Goal: Use online tool/utility: Utilize a website feature to perform a specific function

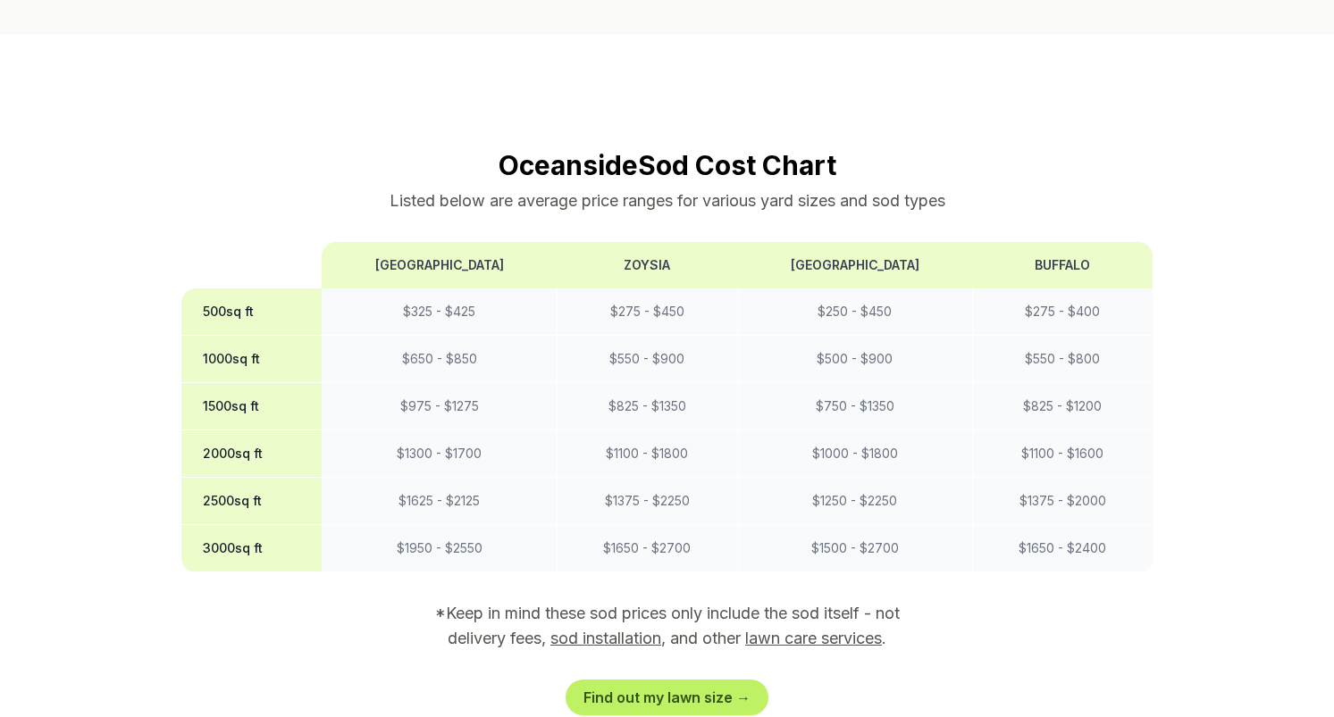
scroll to position [1449, 0]
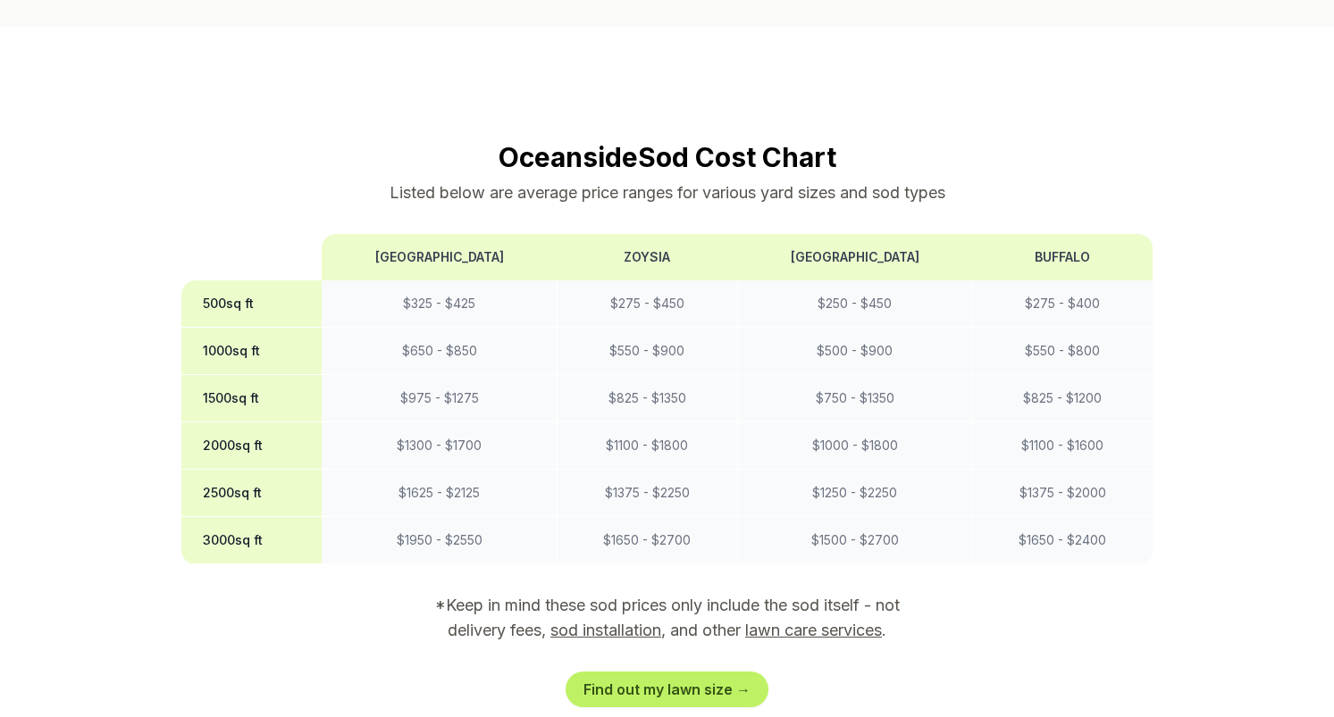
click at [730, 672] on link "Find out my lawn size →" at bounding box center [666, 690] width 203 height 36
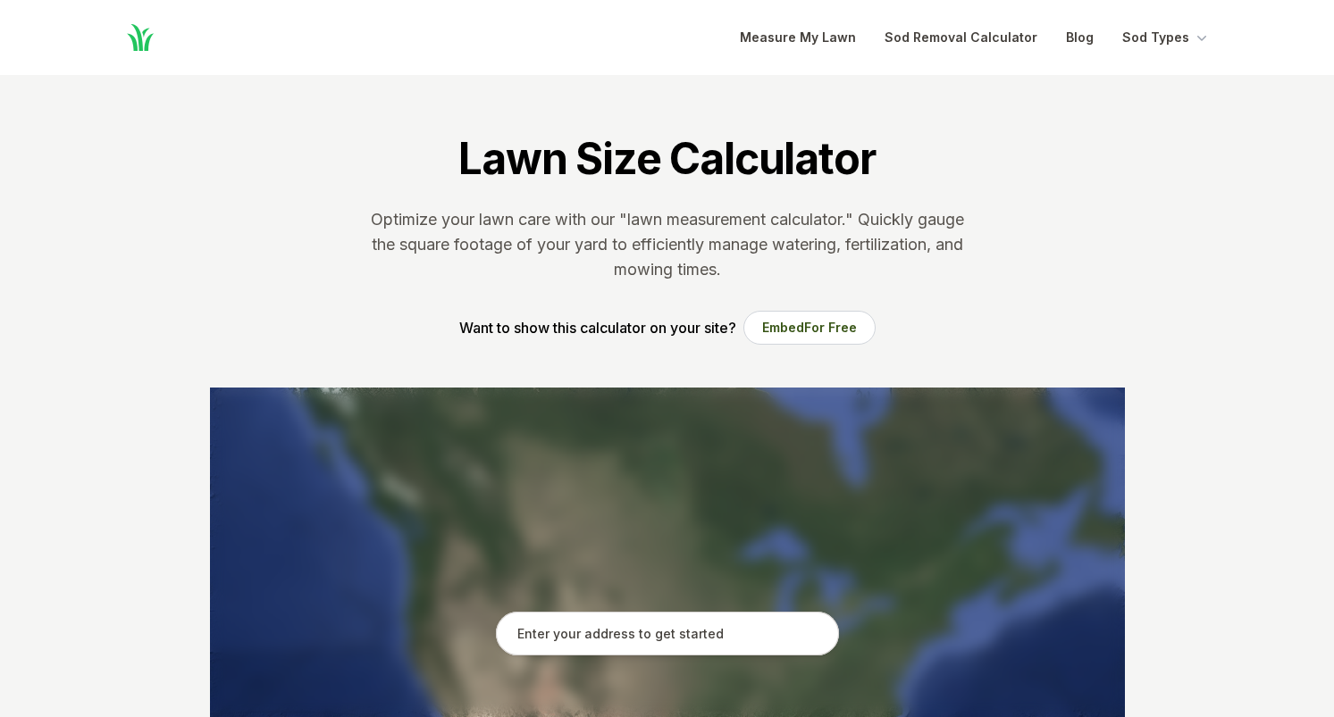
click at [1092, 295] on section "Lawn Size Calculator Optimize your lawn care with our "lawn measurement calcula…" at bounding box center [667, 231] width 972 height 313
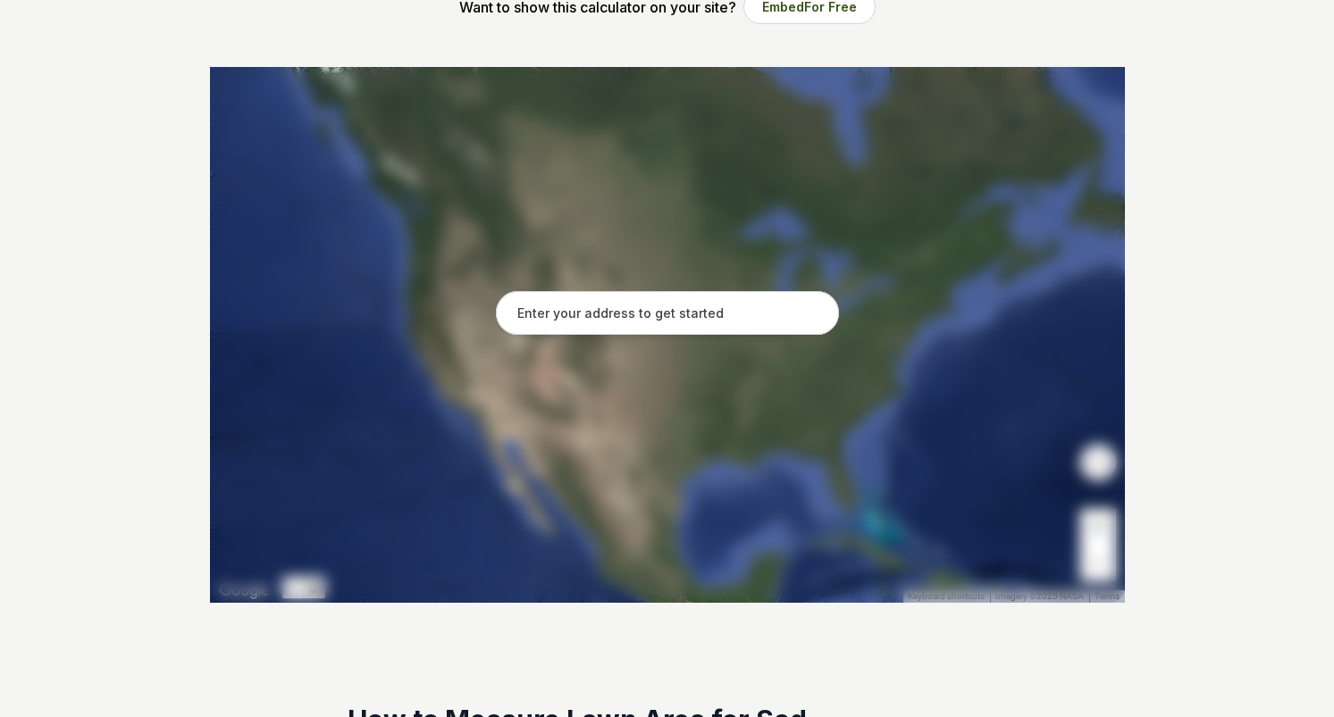
scroll to position [364, 0]
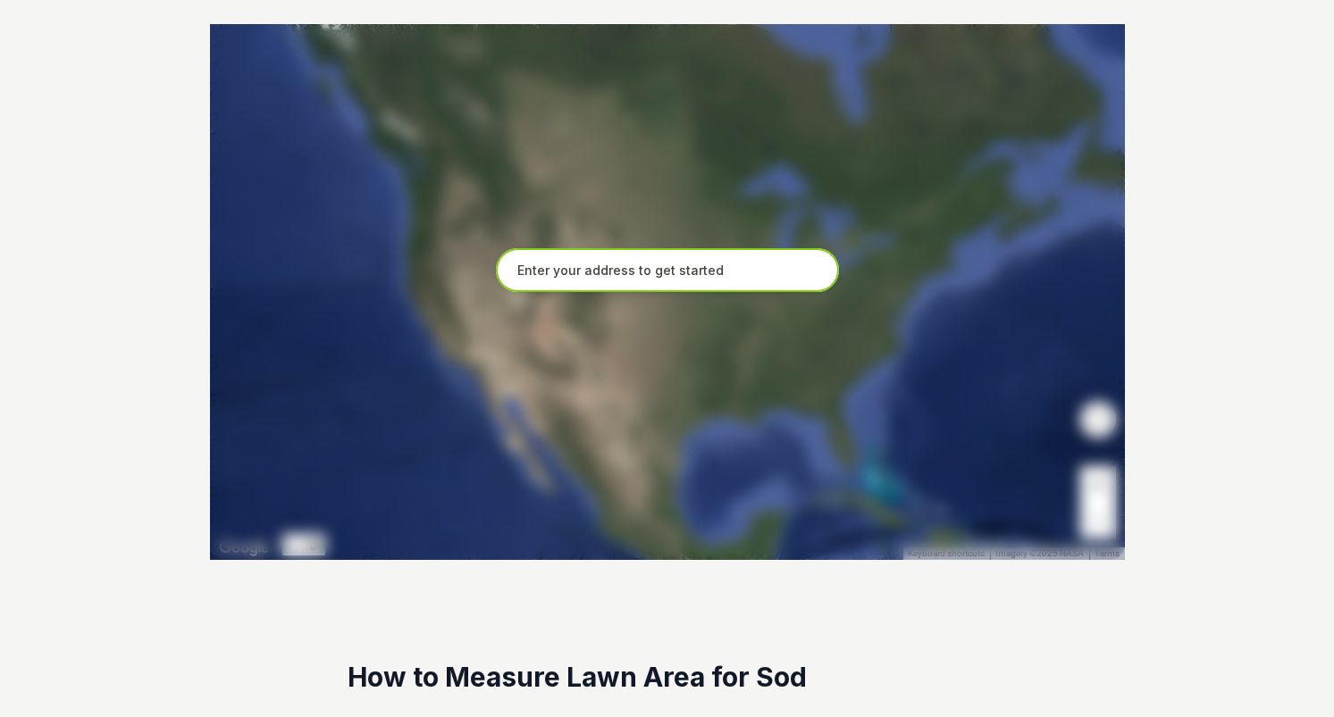
click at [760, 274] on input "text" at bounding box center [667, 270] width 343 height 45
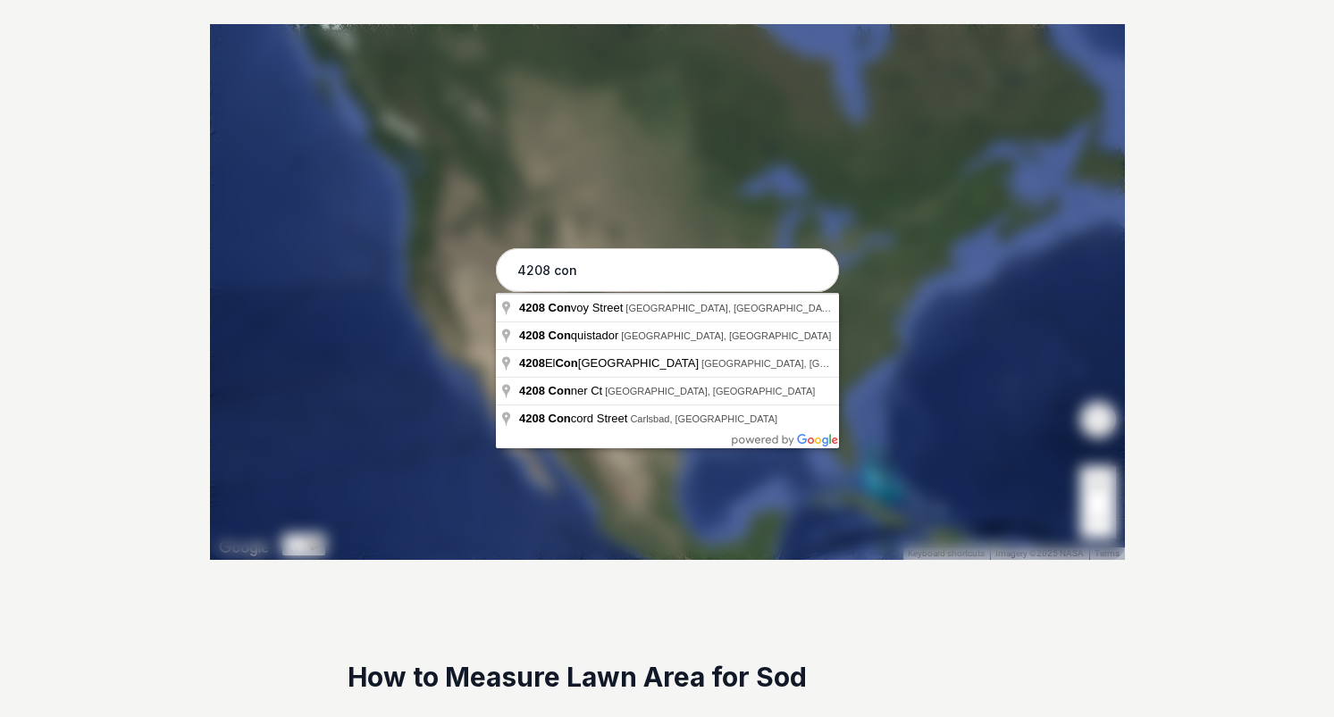
type input "4208 Conquistador, [GEOGRAPHIC_DATA], [GEOGRAPHIC_DATA]"
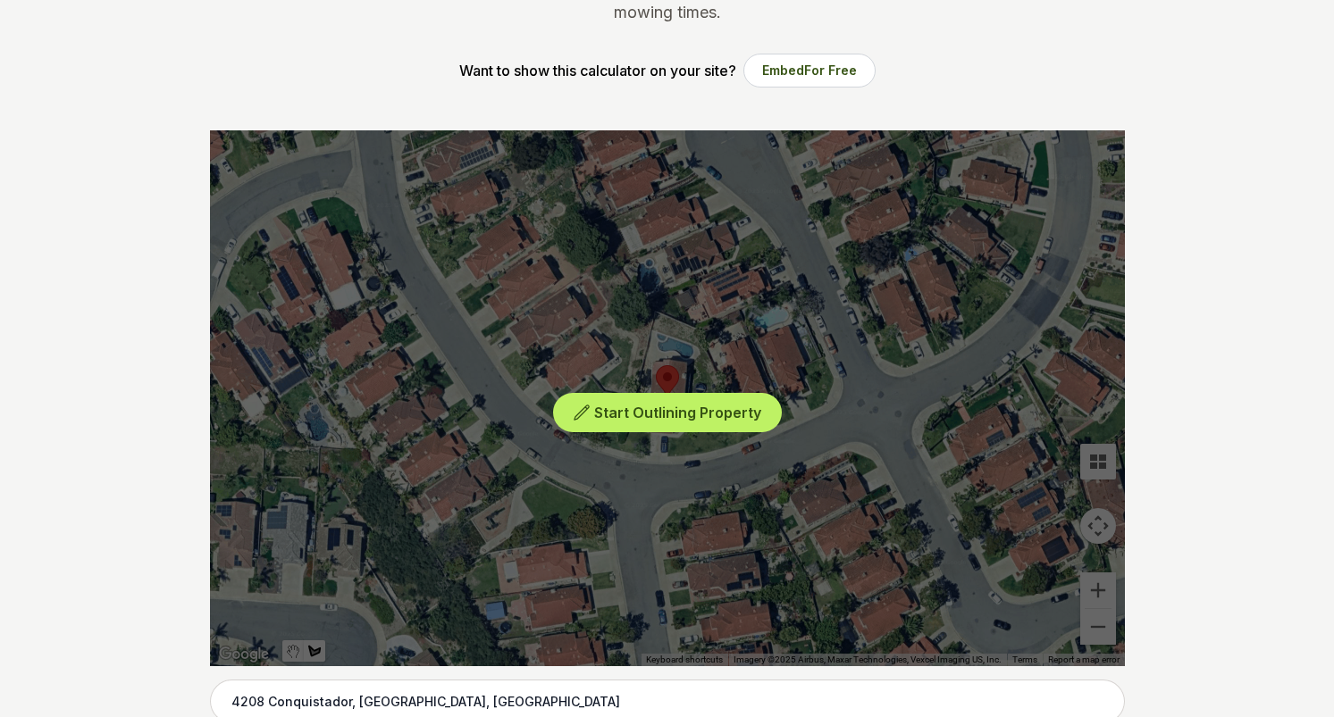
scroll to position [254, 0]
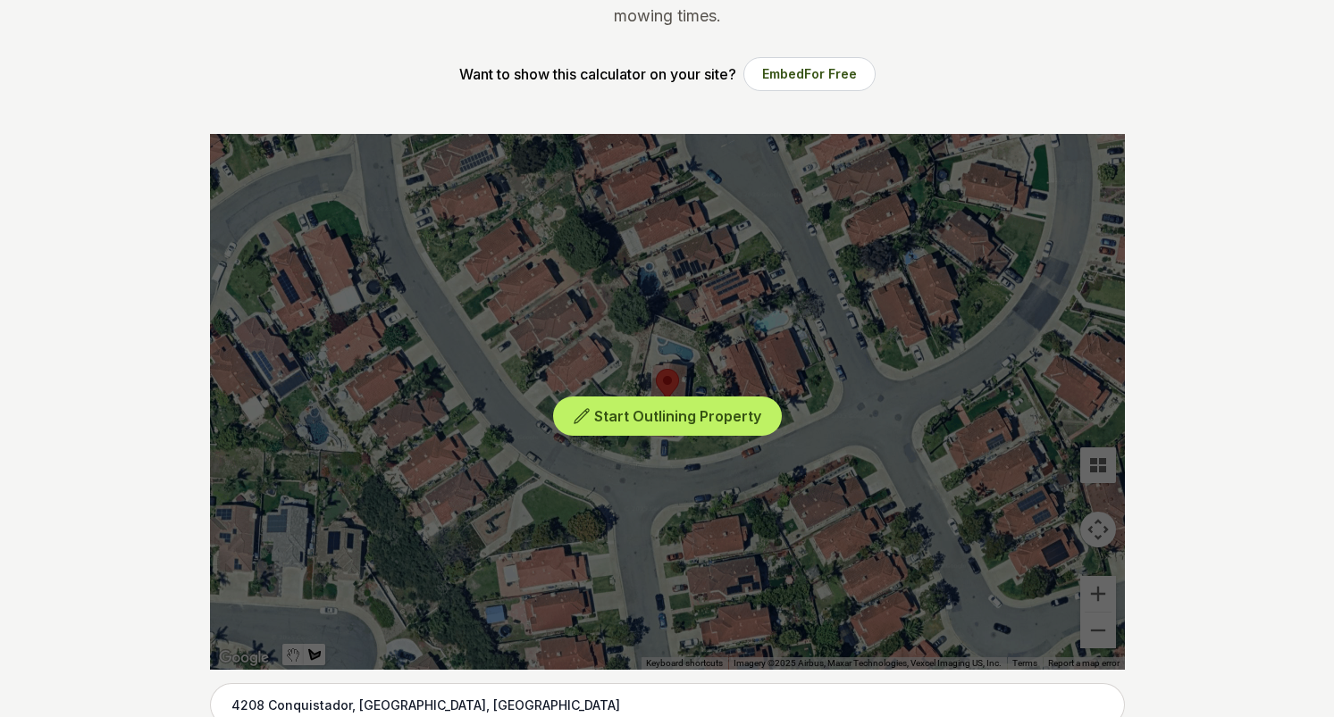
click at [1086, 578] on div "Start Outlining Property" at bounding box center [667, 402] width 915 height 536
click at [1093, 591] on div "Start Outlining Property" at bounding box center [667, 402] width 915 height 536
click at [747, 415] on span "Start Outlining Property" at bounding box center [677, 416] width 167 height 18
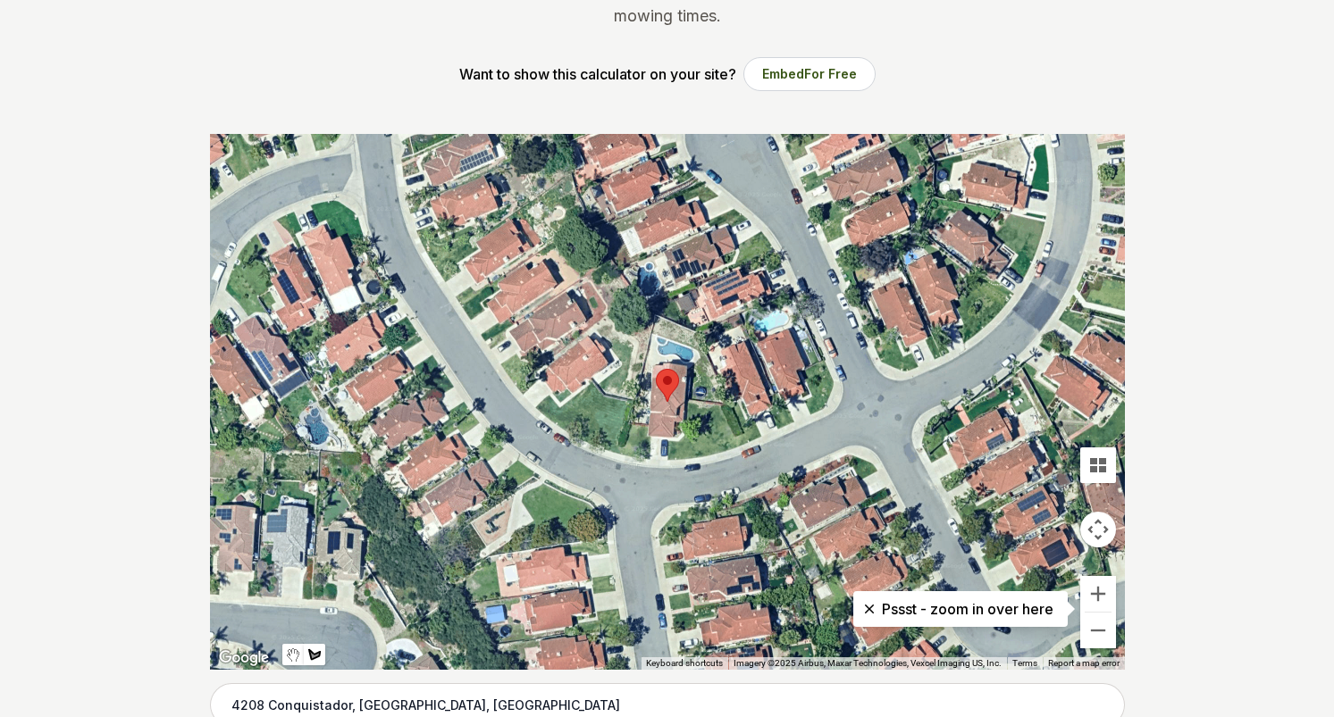
click at [1095, 588] on button "Zoom in" at bounding box center [1098, 594] width 36 height 36
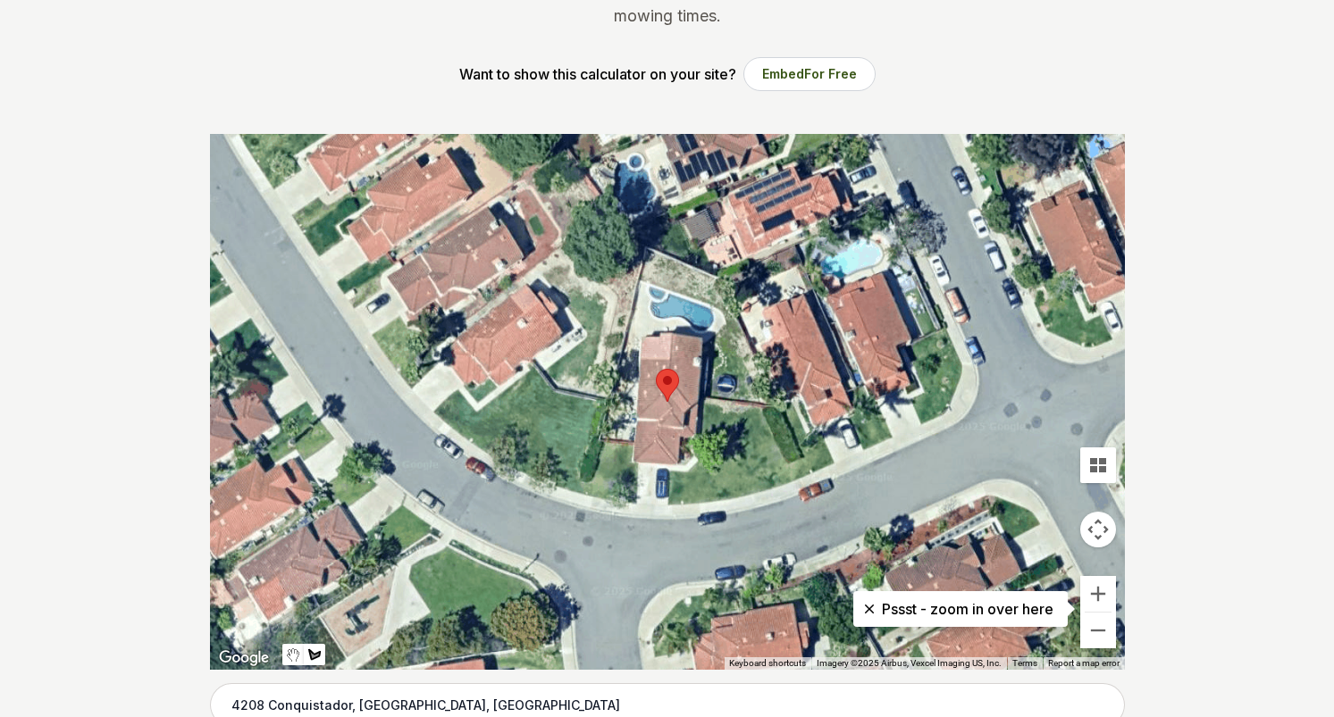
click at [1095, 588] on button "Zoom in" at bounding box center [1098, 594] width 36 height 36
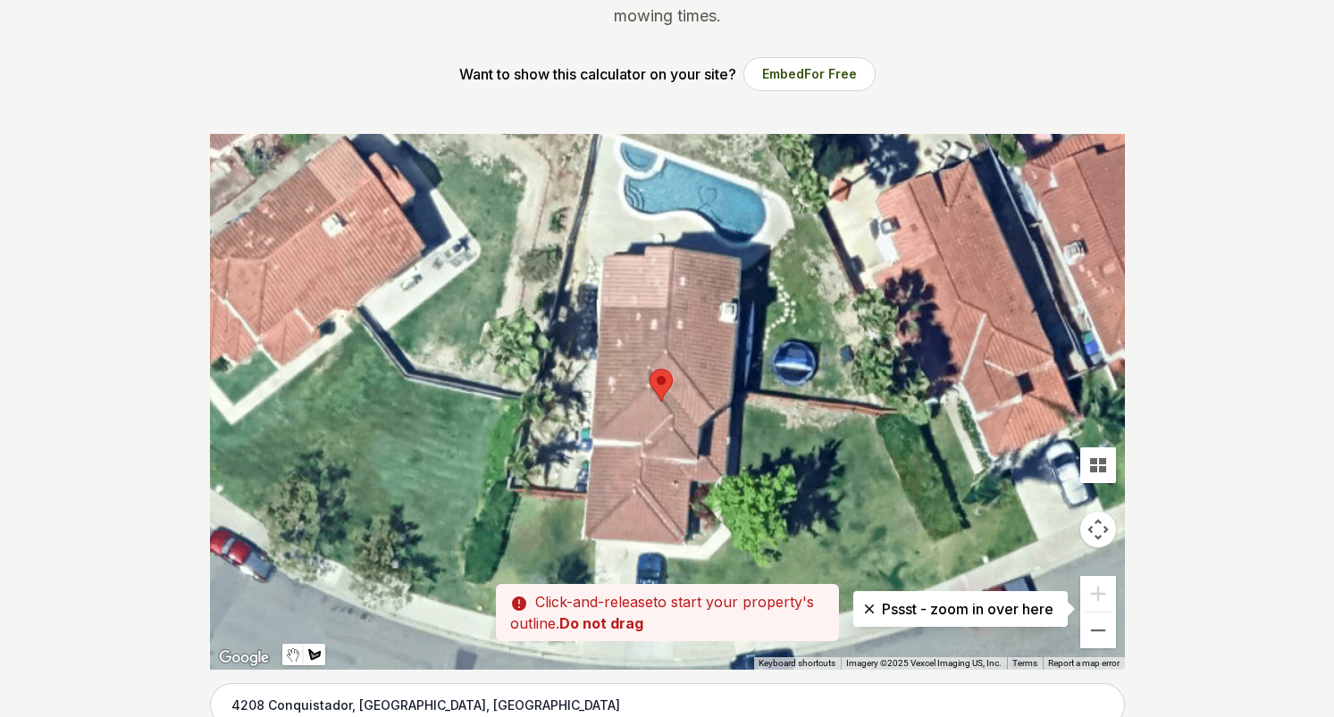
drag, startPoint x: 655, startPoint y: 334, endPoint x: 579, endPoint y: 488, distance: 171.4
click at [579, 488] on div at bounding box center [667, 402] width 915 height 536
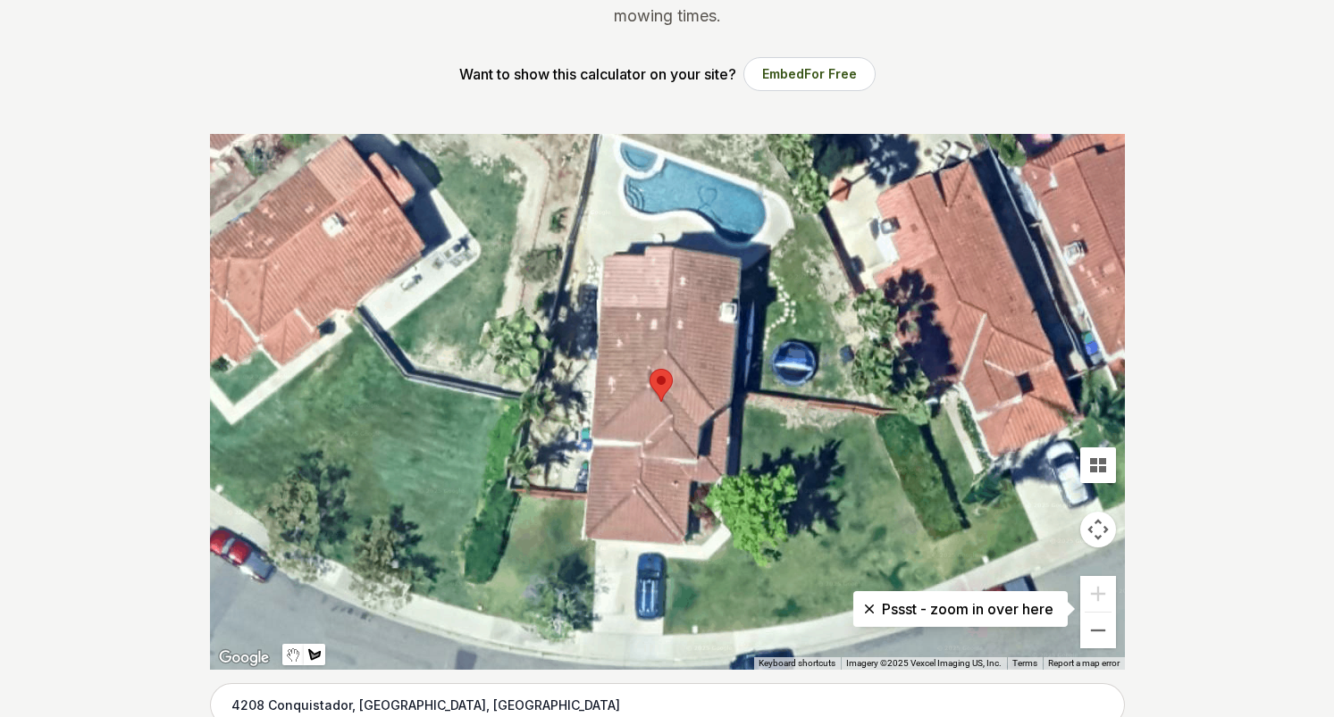
click at [571, 470] on div at bounding box center [667, 402] width 915 height 536
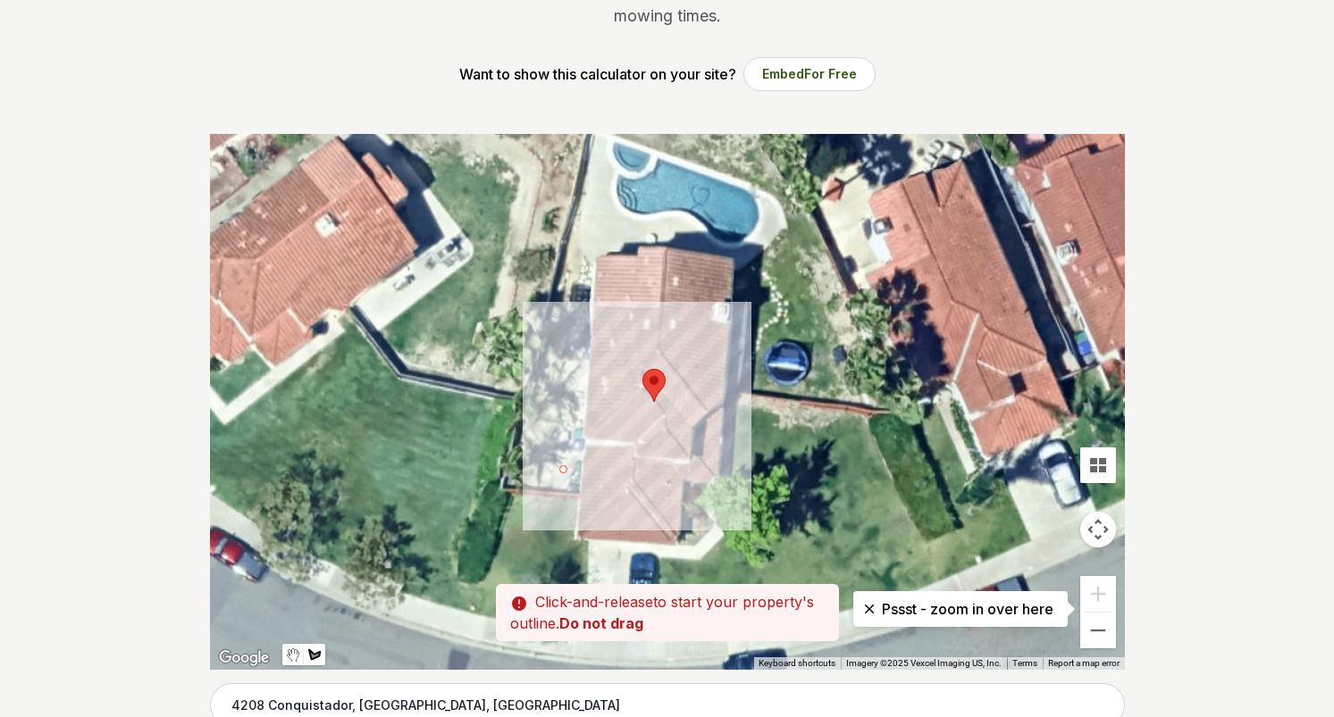
drag, startPoint x: 579, startPoint y: 488, endPoint x: 573, endPoint y: 480, distance: 10.2
click at [573, 480] on div at bounding box center [667, 402] width 915 height 536
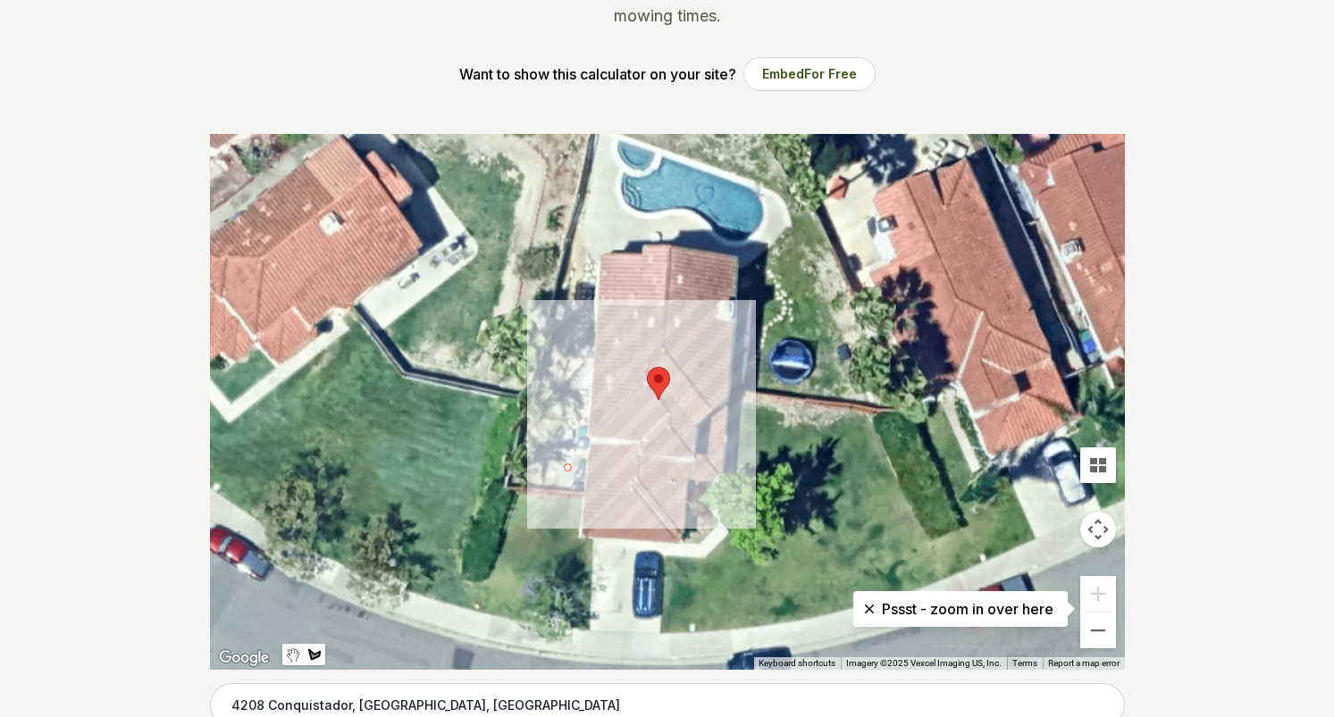
click at [573, 256] on div at bounding box center [667, 402] width 915 height 536
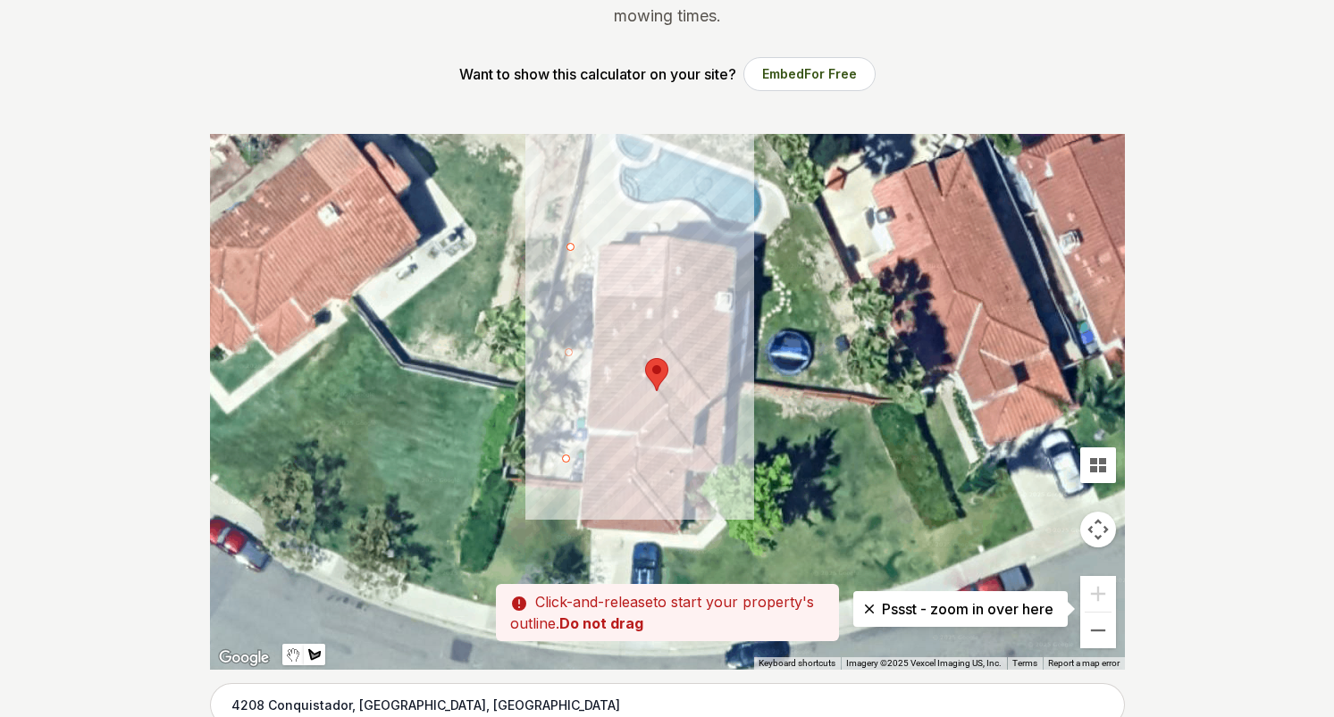
drag, startPoint x: 573, startPoint y: 480, endPoint x: 564, endPoint y: 456, distance: 24.9
click at [564, 456] on div at bounding box center [667, 402] width 915 height 536
click at [561, 464] on div at bounding box center [667, 402] width 915 height 536
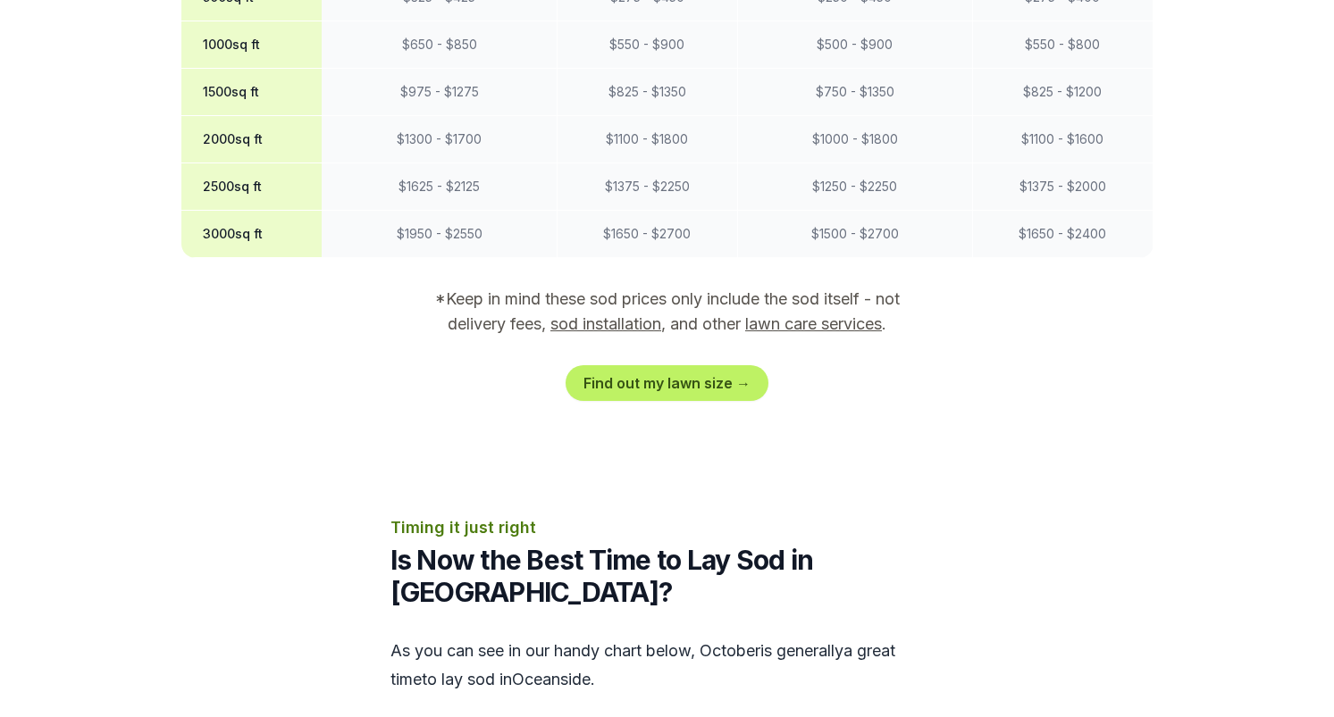
scroll to position [1788, 0]
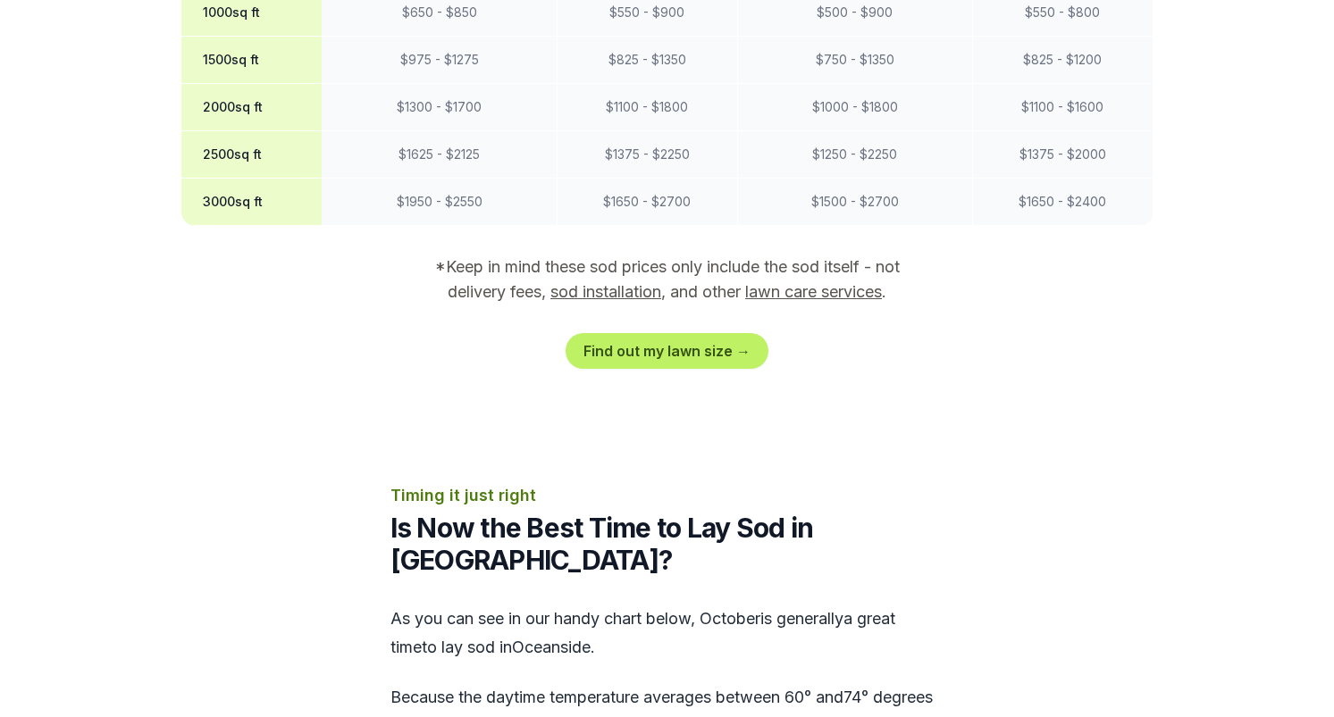
click at [700, 333] on link "Find out my lawn size →" at bounding box center [666, 351] width 203 height 36
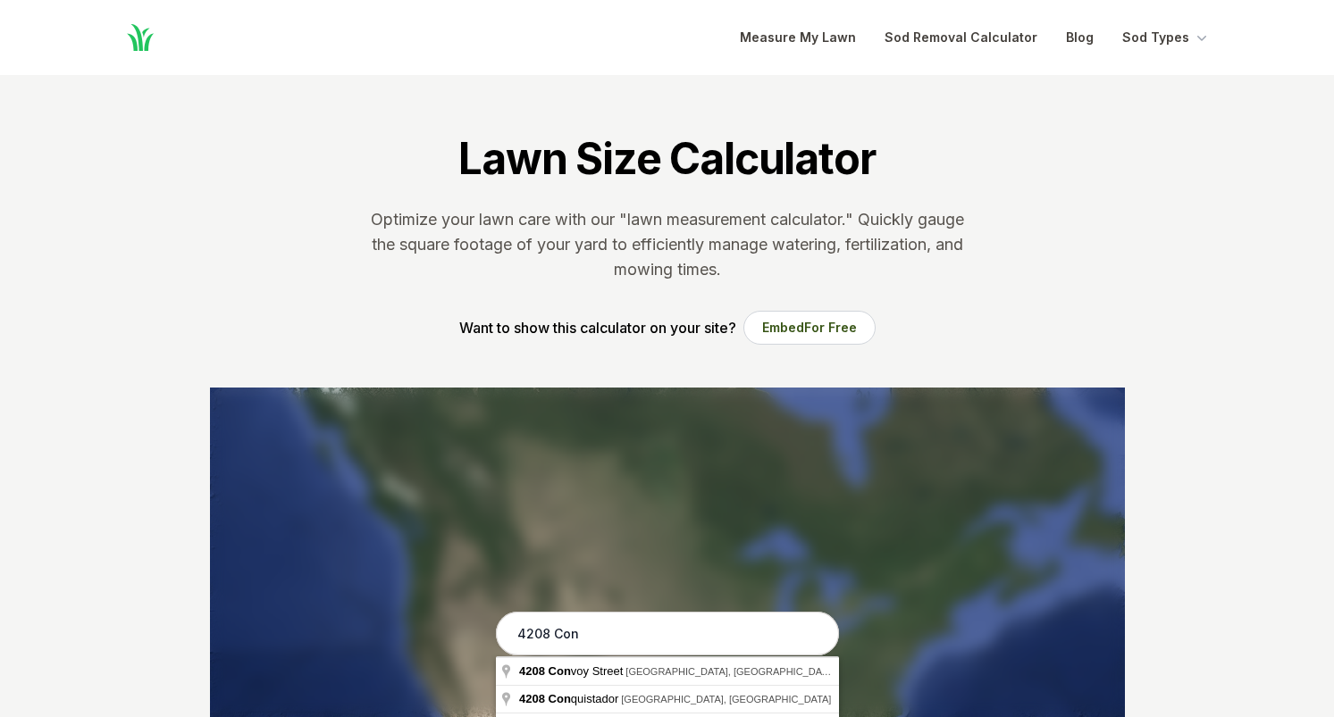
type input "4208 Conquistador, [GEOGRAPHIC_DATA], [GEOGRAPHIC_DATA]"
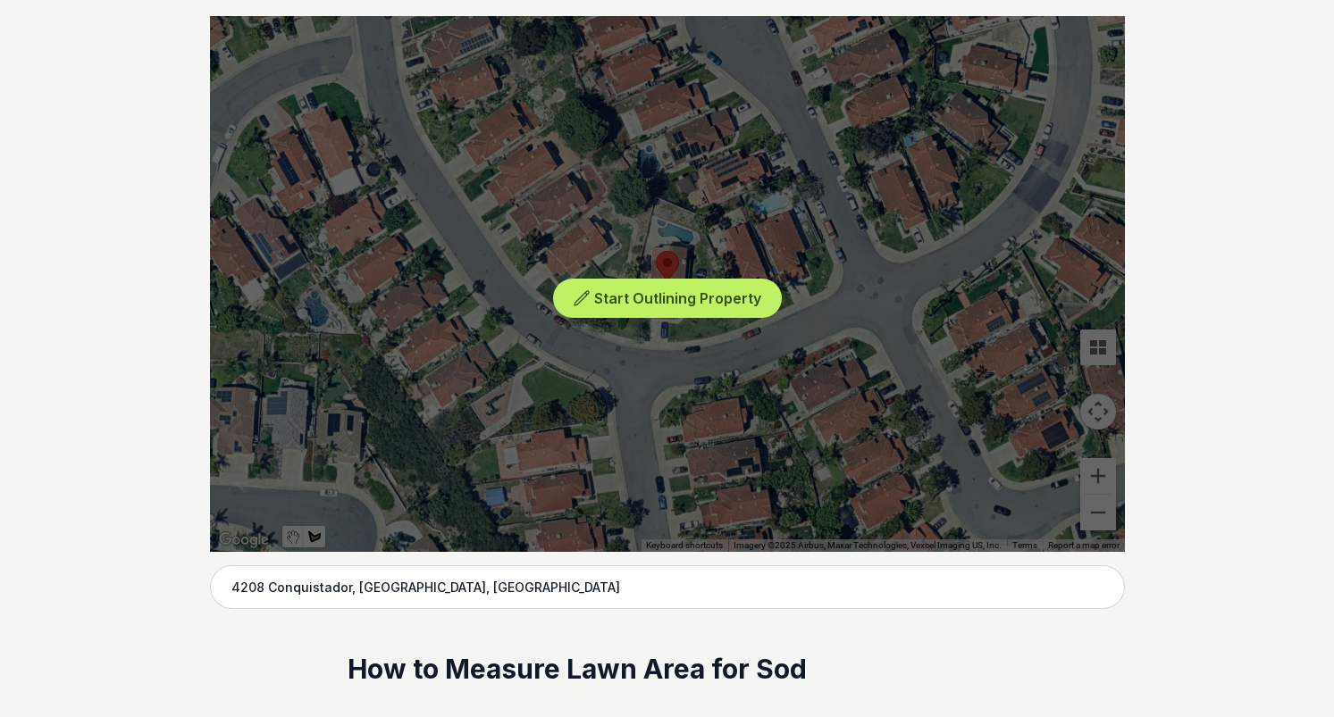
scroll to position [384, 0]
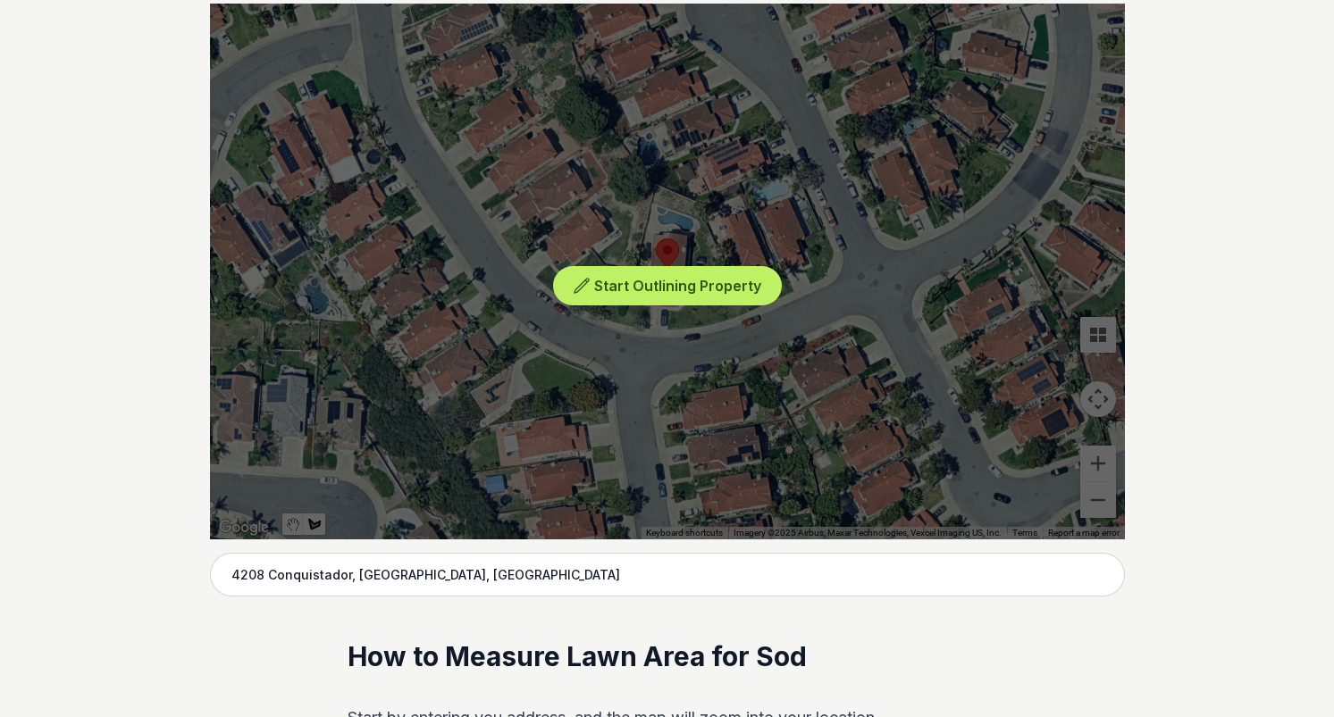
click at [1092, 453] on div "Start Outlining Property" at bounding box center [667, 272] width 915 height 536
click at [733, 298] on button "Start Outlining Property" at bounding box center [667, 286] width 229 height 40
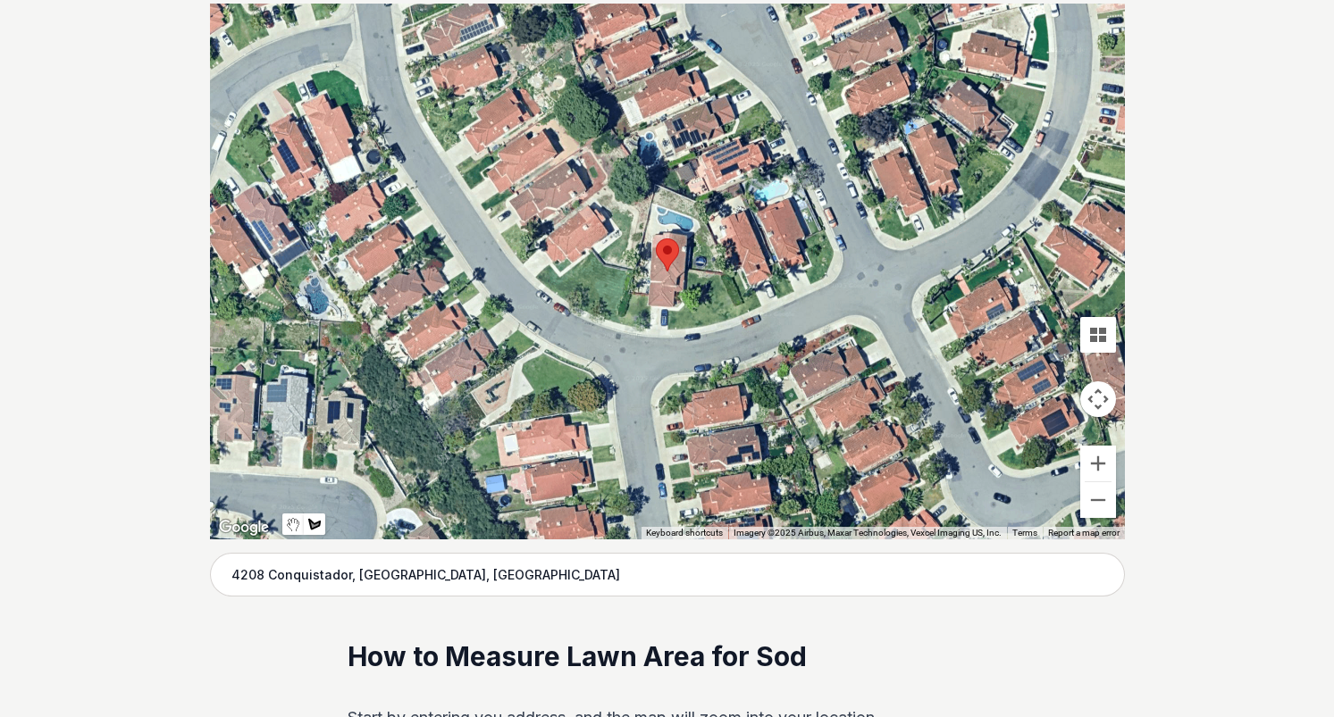
click at [1100, 465] on button "Zoom in" at bounding box center [1098, 464] width 36 height 36
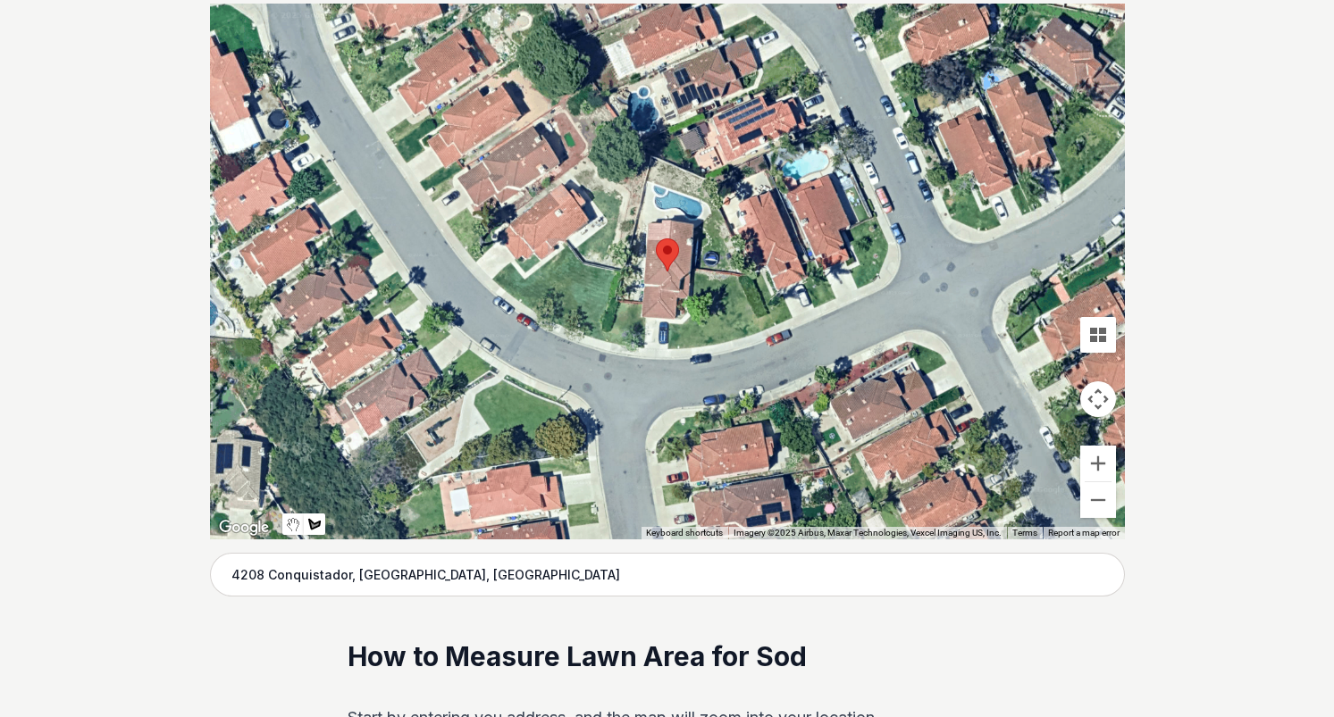
click at [1100, 465] on button "Zoom in" at bounding box center [1098, 464] width 36 height 36
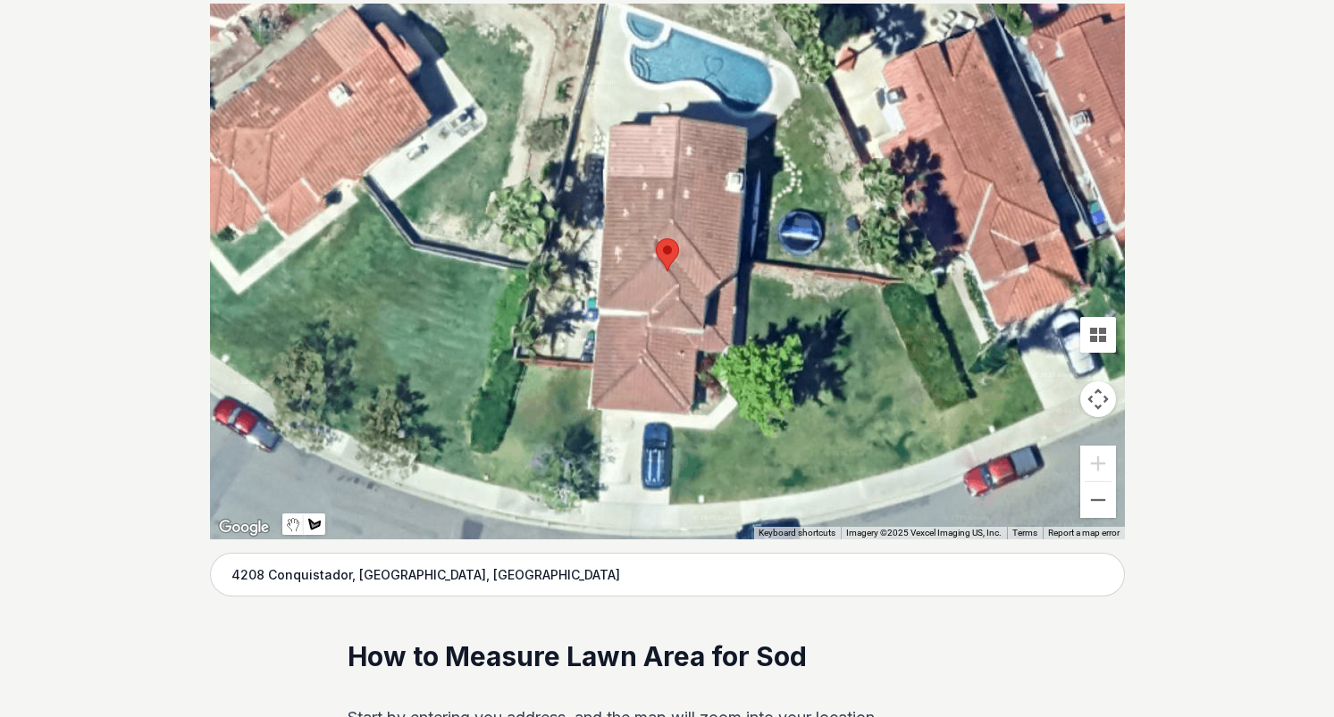
click at [549, 352] on div at bounding box center [667, 272] width 915 height 536
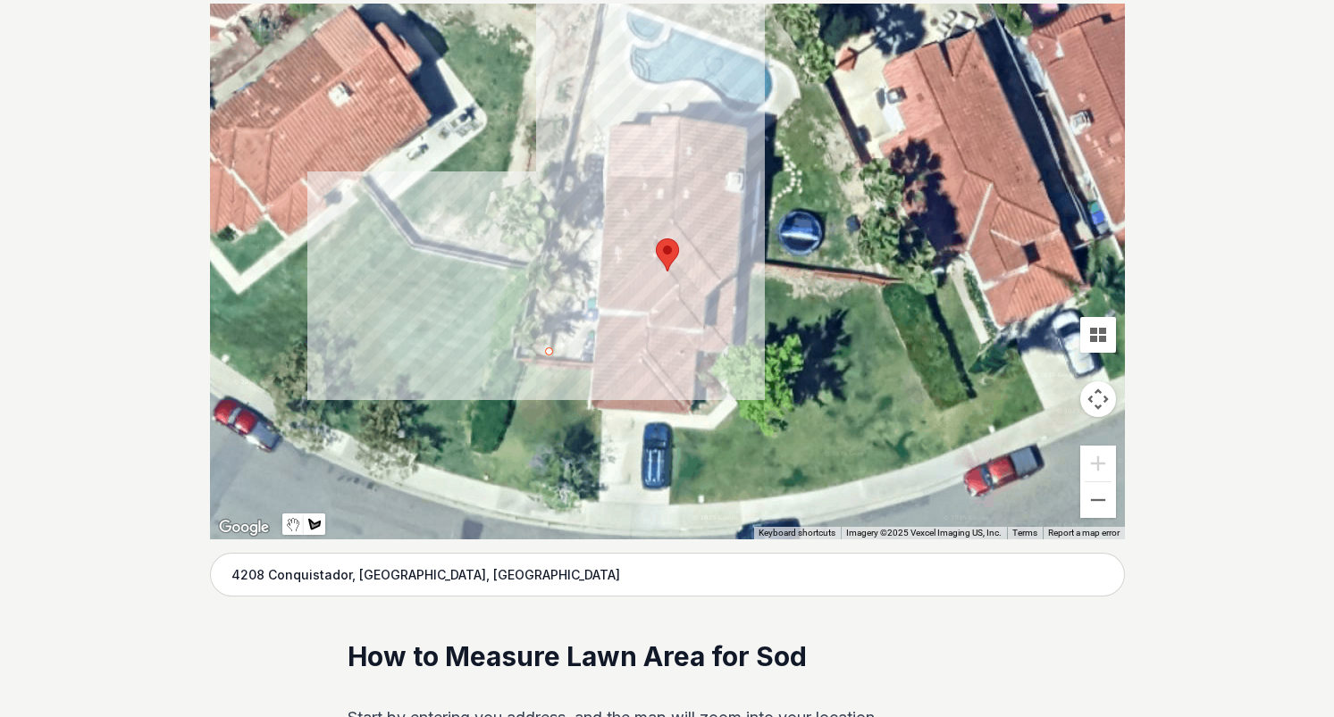
click at [588, 124] on div at bounding box center [667, 272] width 915 height 536
click at [605, 138] on div at bounding box center [667, 272] width 915 height 536
click at [589, 342] on div at bounding box center [667, 272] width 915 height 536
click at [551, 348] on div at bounding box center [667, 272] width 915 height 536
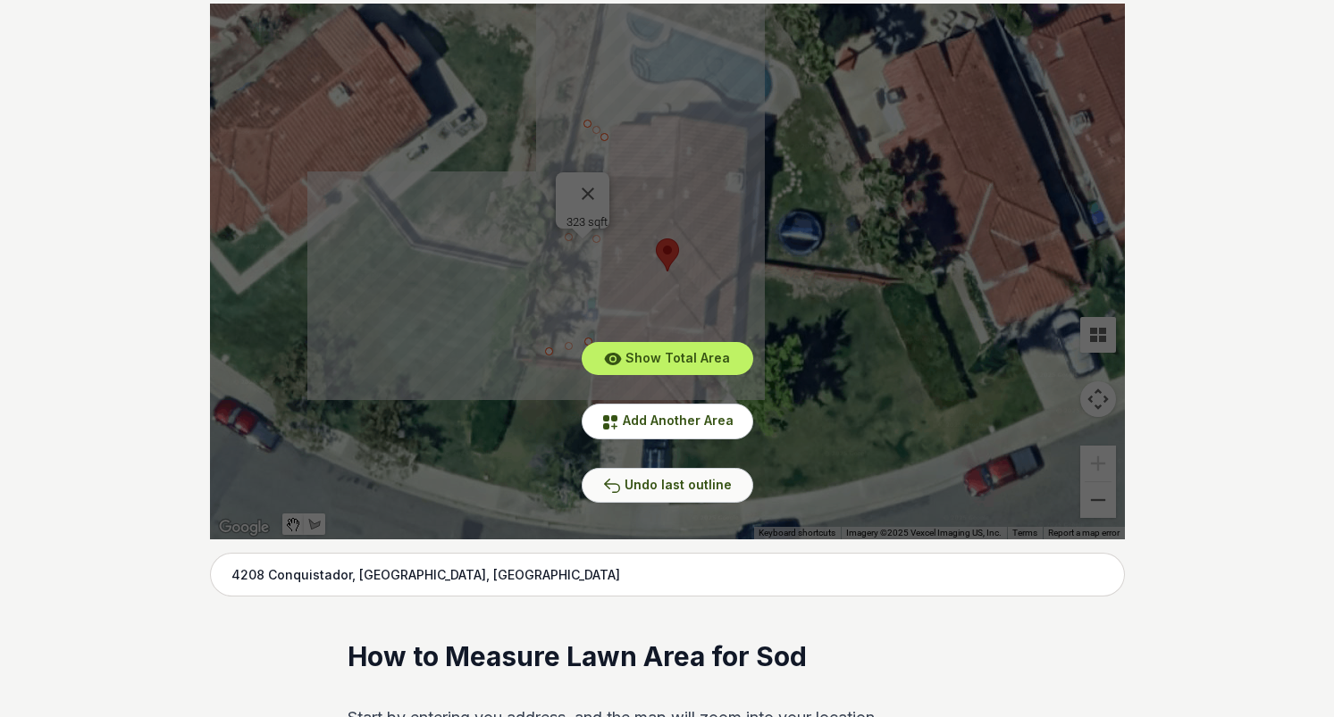
click at [683, 484] on span "Undo last outline" at bounding box center [677, 484] width 107 height 15
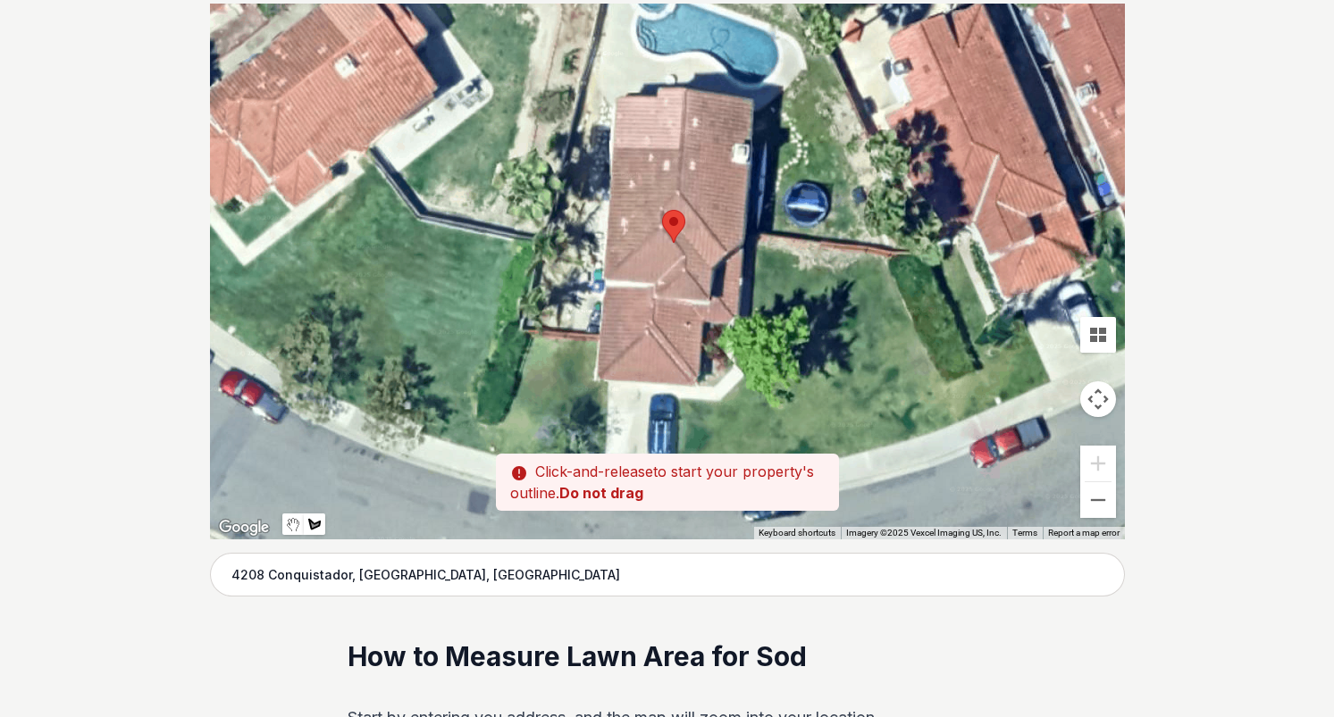
drag, startPoint x: 547, startPoint y: 353, endPoint x: 553, endPoint y: 320, distance: 33.6
click at [553, 320] on div at bounding box center [667, 272] width 915 height 536
click at [554, 322] on div at bounding box center [667, 272] width 915 height 536
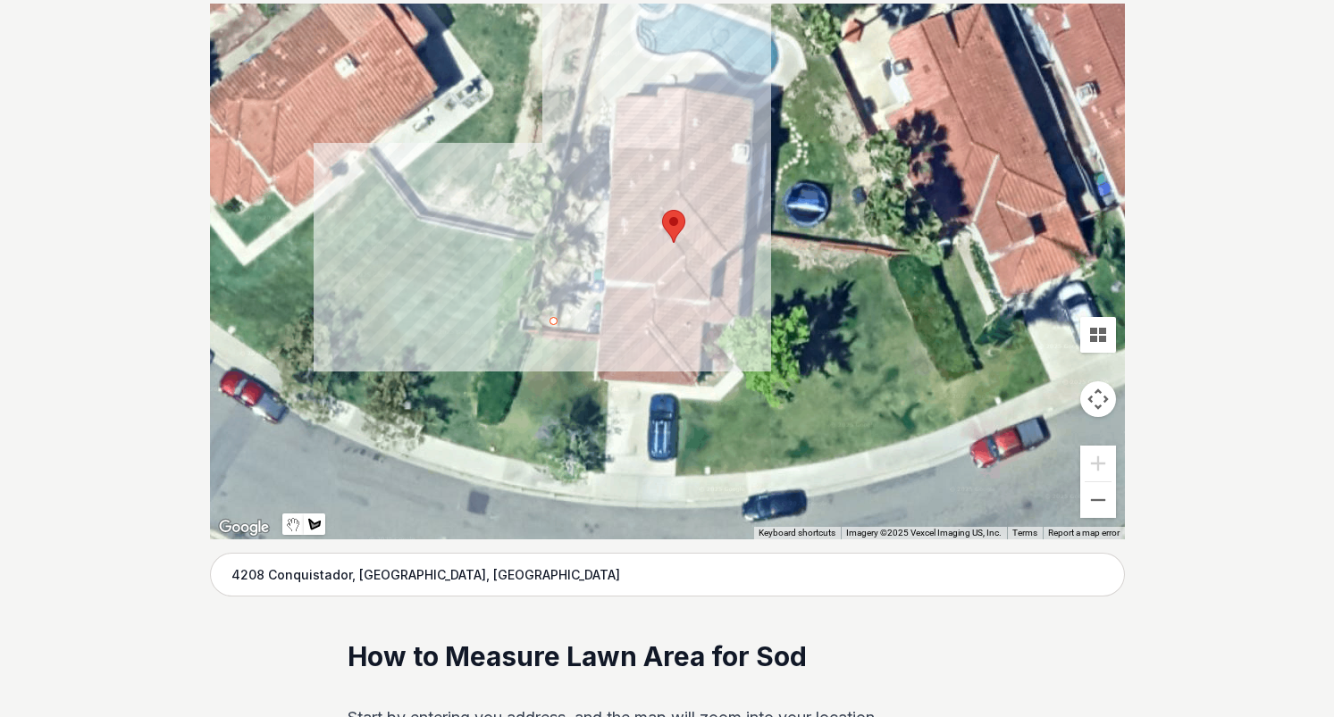
click at [595, 88] on div at bounding box center [667, 272] width 915 height 536
click at [614, 111] on div at bounding box center [667, 272] width 915 height 536
click at [598, 316] on div at bounding box center [667, 272] width 915 height 536
click at [556, 322] on div at bounding box center [667, 272] width 915 height 536
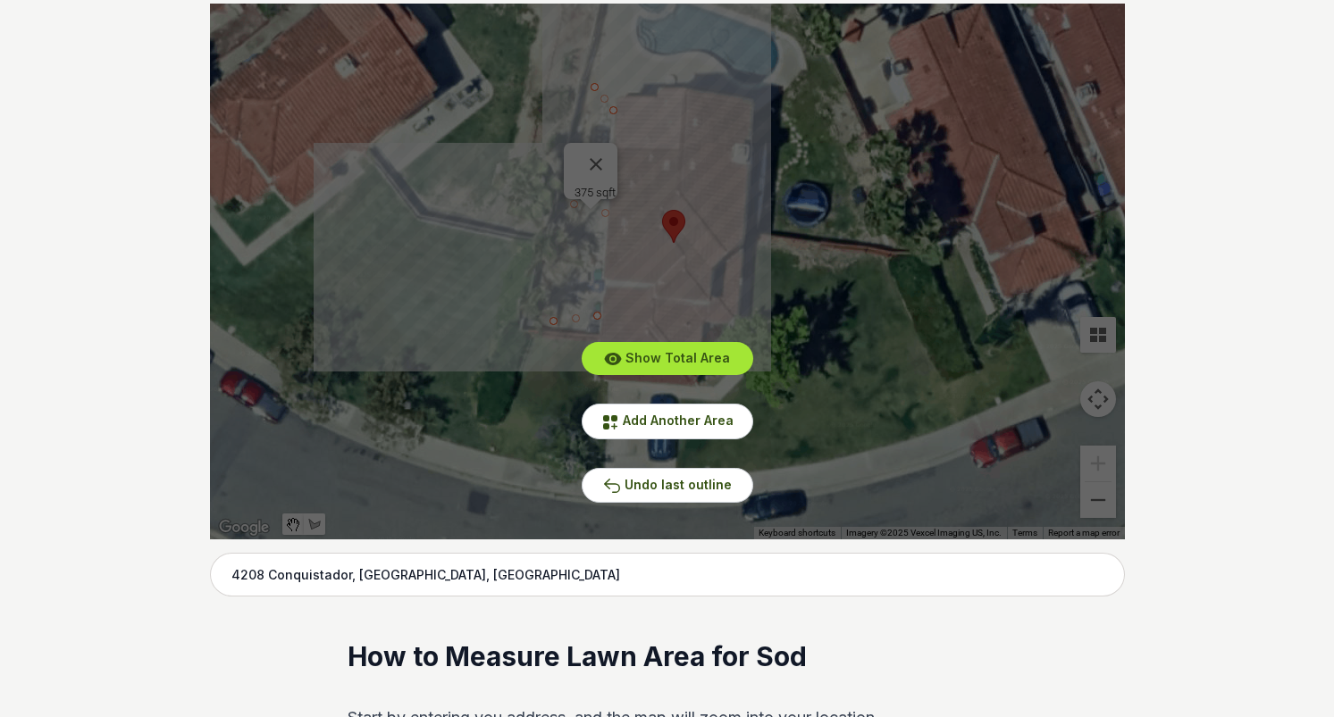
click at [622, 357] on icon at bounding box center [613, 359] width 17 height 13
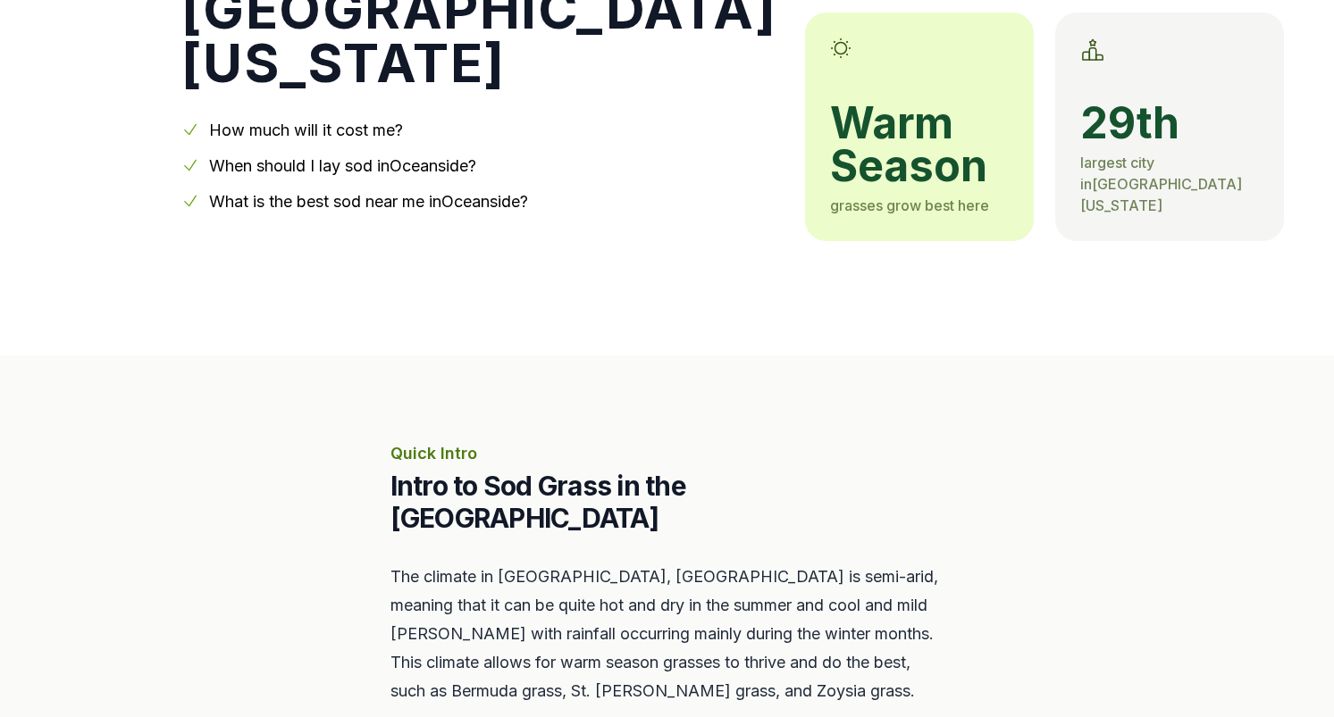
scroll to position [1788, 0]
